Goal: Book appointment/travel/reservation

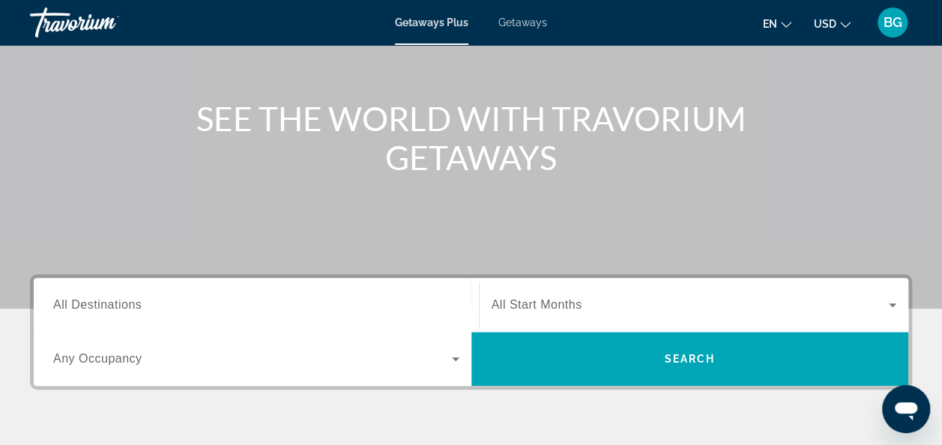
scroll to position [159, 0]
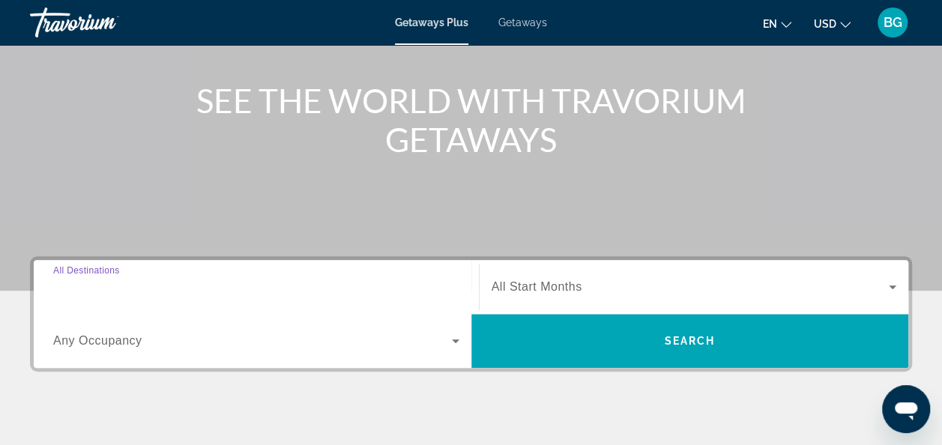
click at [330, 283] on input "Destination All Destinations" at bounding box center [256, 288] width 406 height 18
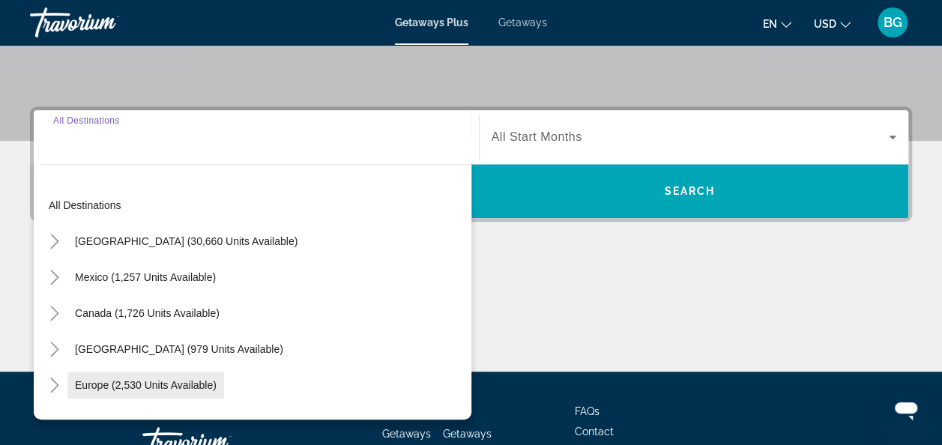
scroll to position [366, 0]
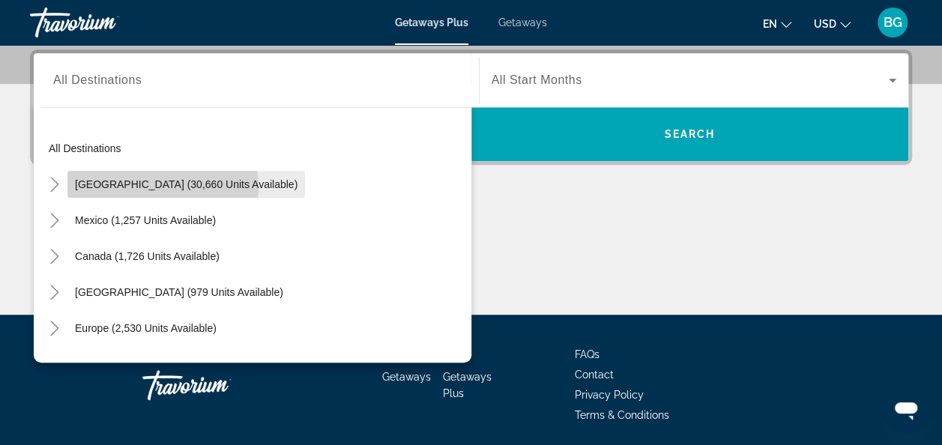
click at [154, 186] on span "[GEOGRAPHIC_DATA] (30,660 units available)" at bounding box center [186, 184] width 223 height 12
type input "**********"
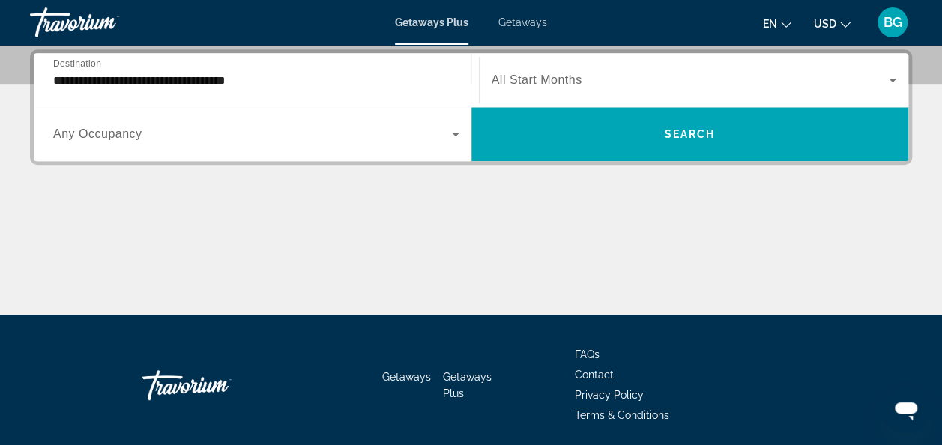
click at [598, 66] on div "Search widget" at bounding box center [694, 80] width 405 height 42
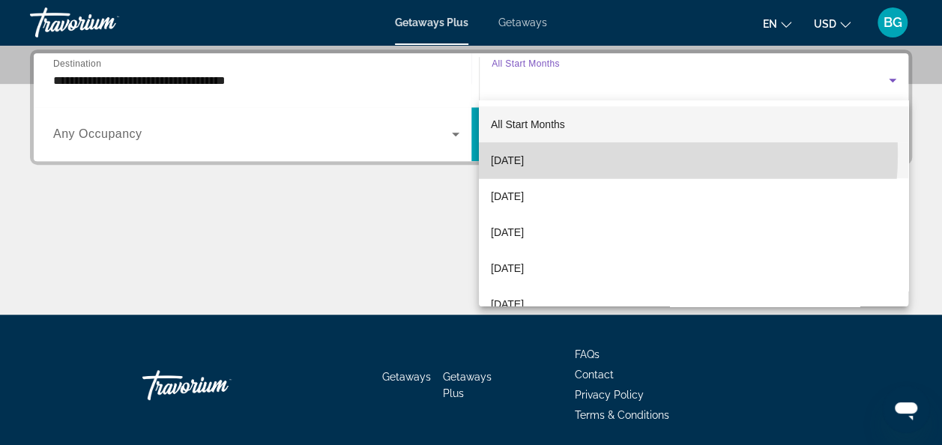
click at [580, 154] on mat-option "[DATE]" at bounding box center [693, 160] width 429 height 36
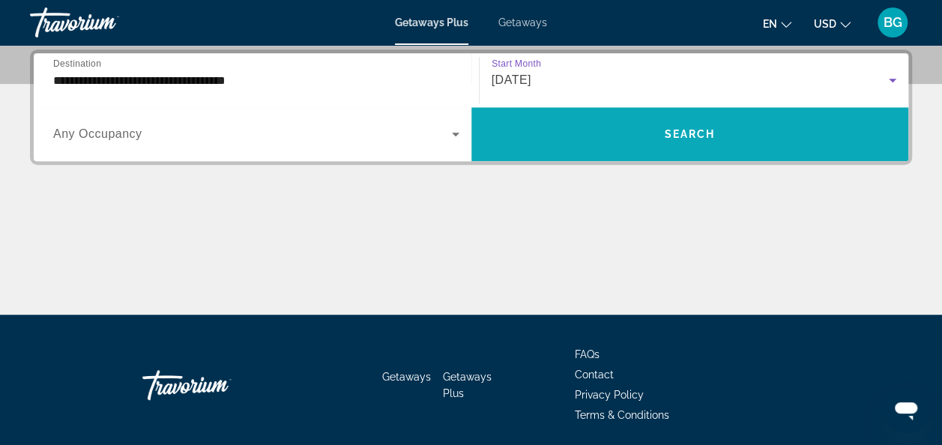
click at [578, 118] on span "Search widget" at bounding box center [690, 134] width 438 height 36
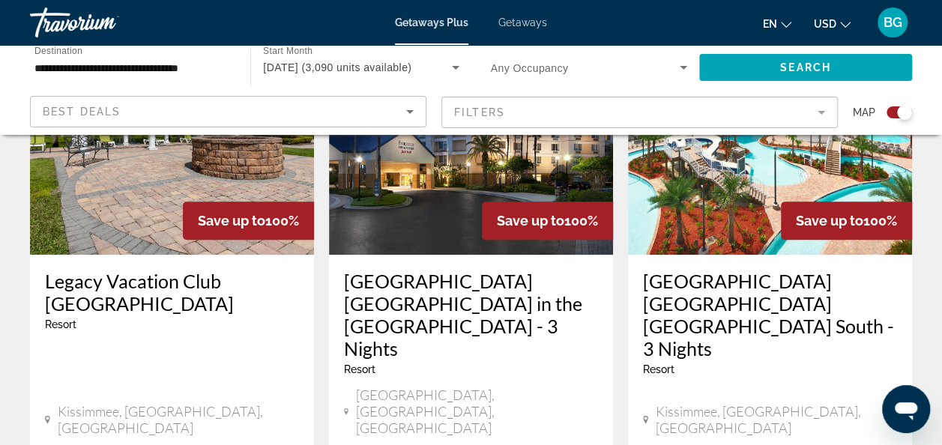
scroll to position [607, 0]
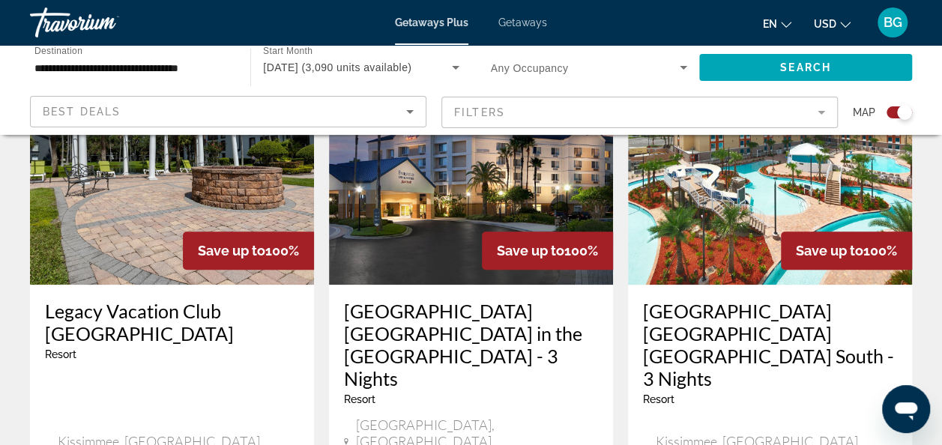
click at [796, 202] on img "Main content" at bounding box center [770, 165] width 284 height 240
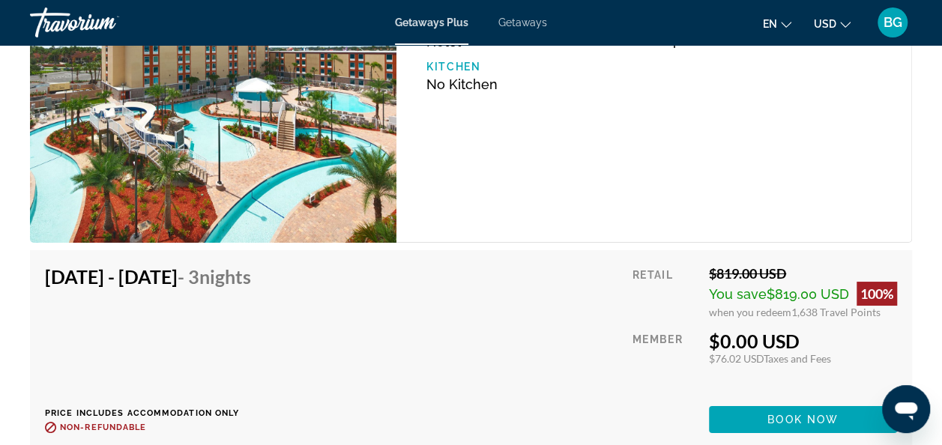
scroll to position [2764, 0]
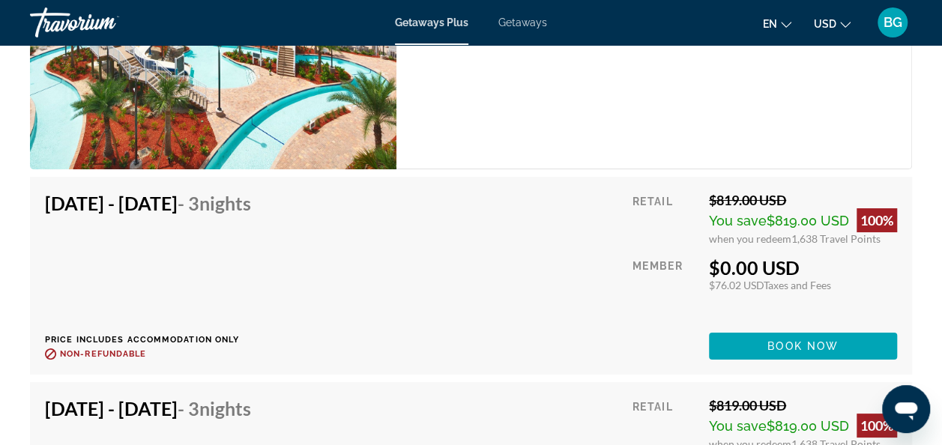
click at [571, 268] on div "[DATE] - [DATE] - 3 Nights Price includes accommodation only Refundable until :…" at bounding box center [471, 276] width 852 height 168
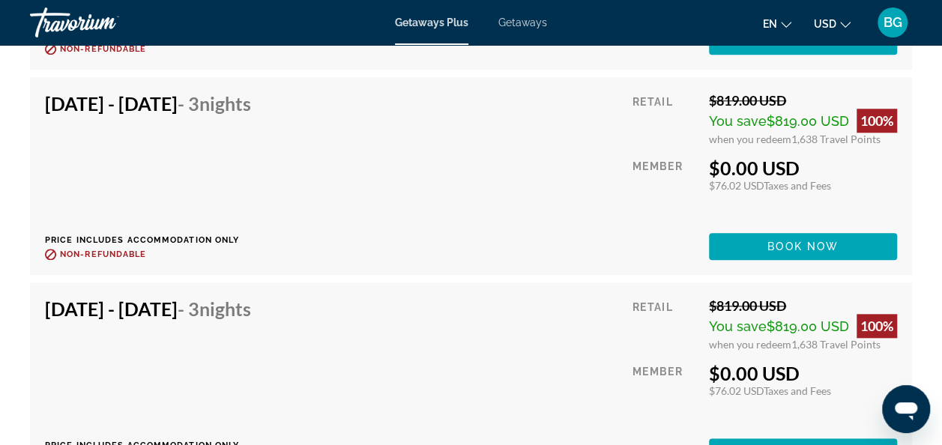
scroll to position [3661, 0]
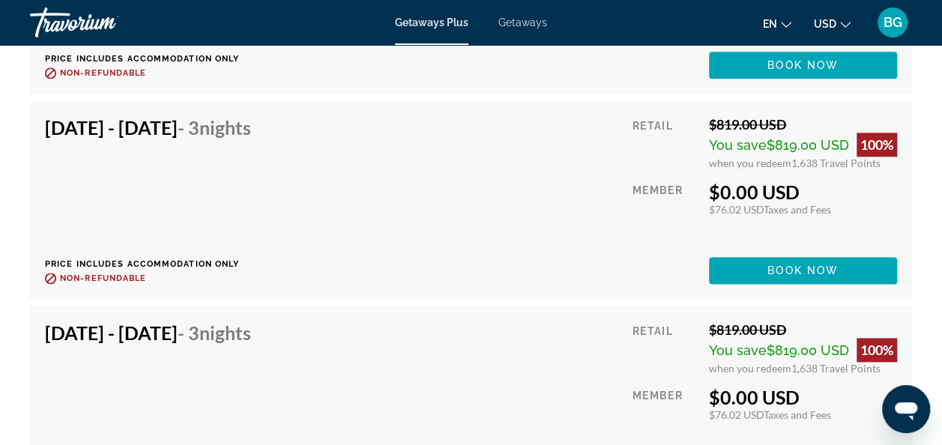
click at [632, 260] on div "Main content" at bounding box center [664, 270] width 65 height 27
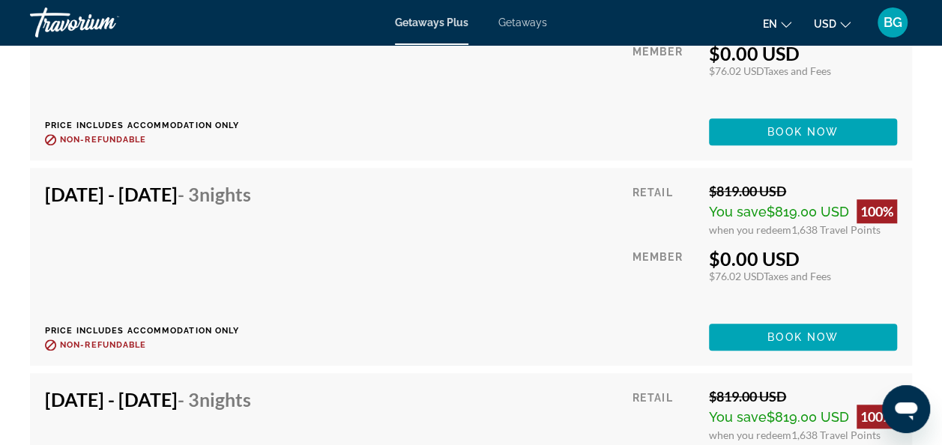
scroll to position [3381, 0]
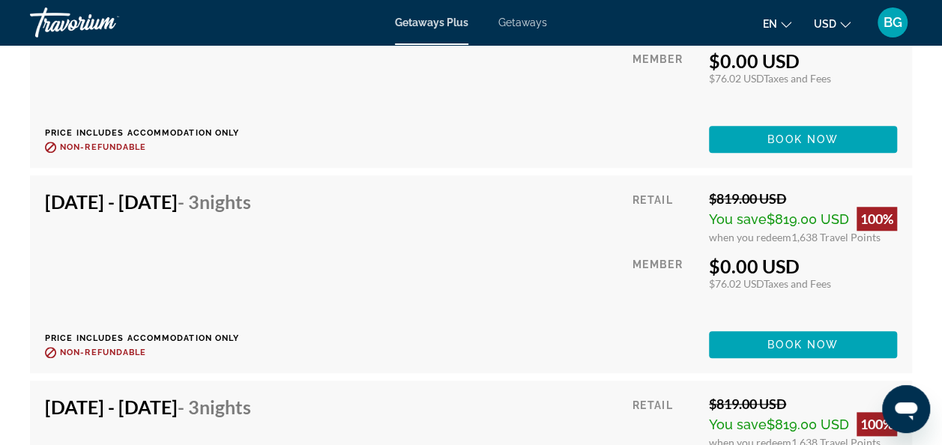
click at [610, 327] on div "[DATE] - [DATE] - 3 Nights Price includes accommodation only Refundable until :…" at bounding box center [471, 274] width 852 height 168
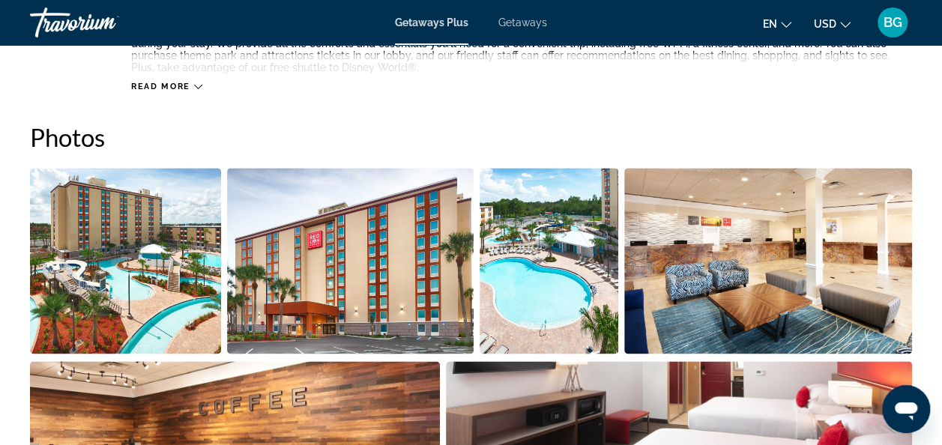
scroll to position [268, 0]
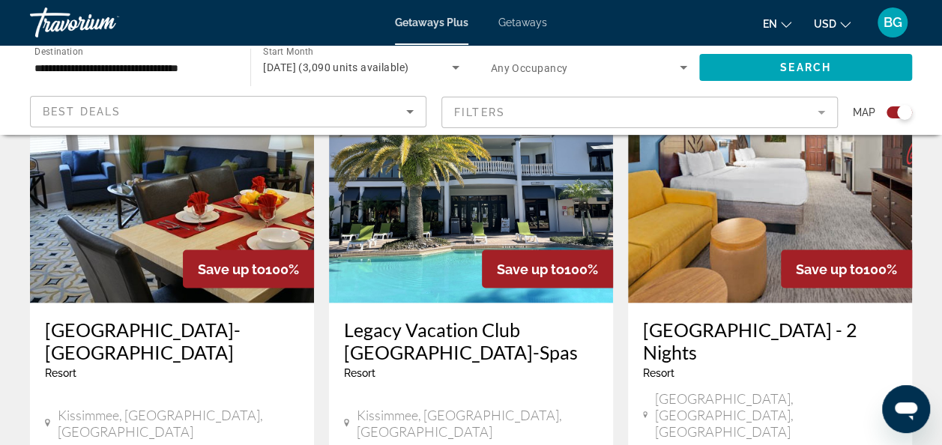
scroll to position [1214, 0]
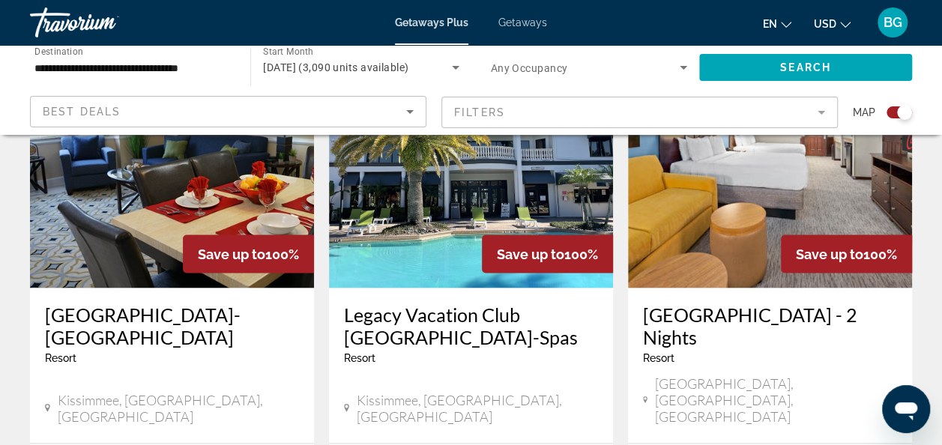
click at [504, 246] on span "Save up to" at bounding box center [530, 254] width 67 height 16
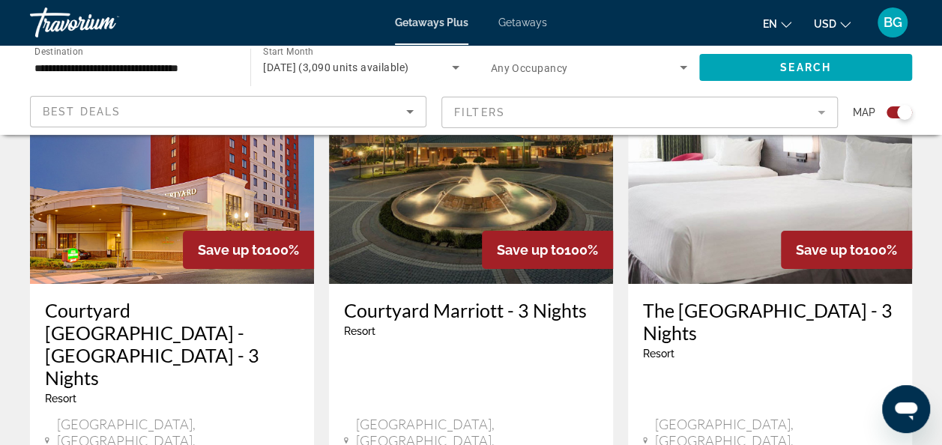
scroll to position [2517, 0]
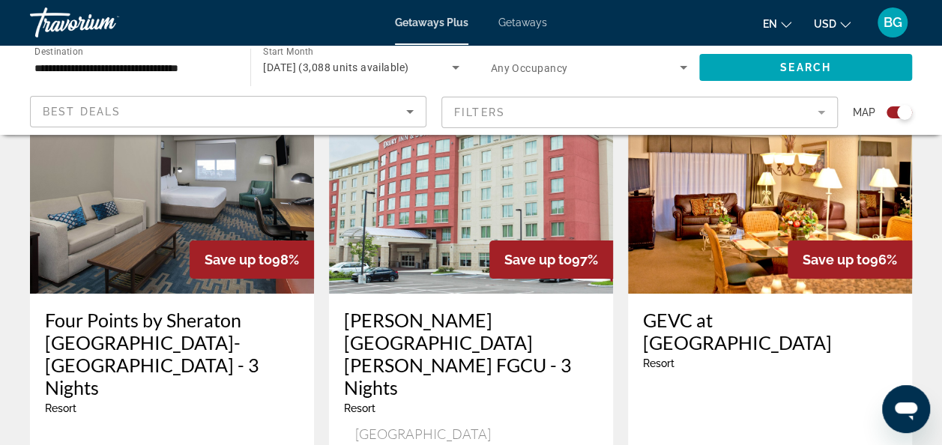
scroll to position [2394, 0]
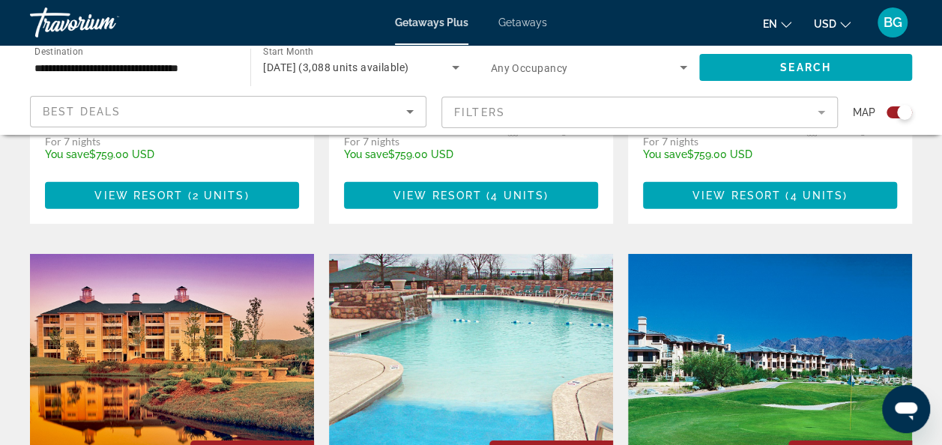
scroll to position [2200, 0]
